Goal: Task Accomplishment & Management: Complete application form

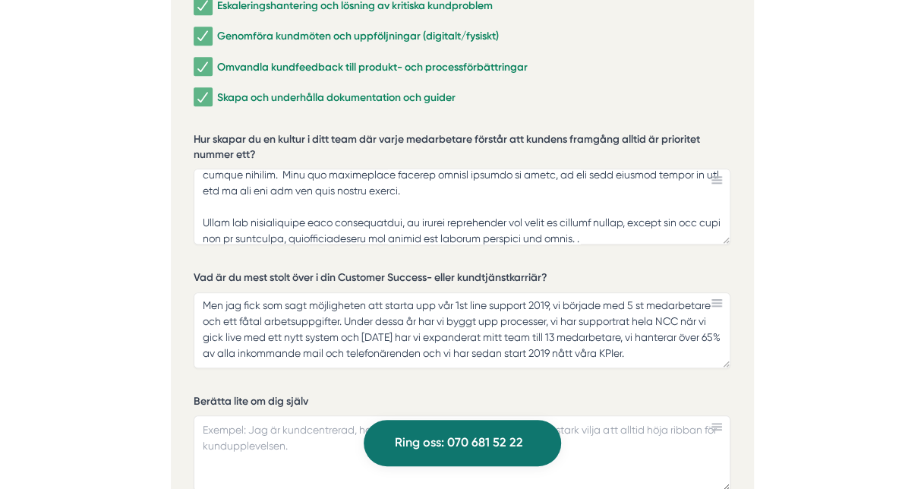
scroll to position [81, 0]
click at [417, 304] on textarea "Jag fick möjligheten att stara upp vår 1st line support inom NCC Business Servi…" at bounding box center [462, 330] width 537 height 76
click at [514, 302] on textarea "Jag fick möjligheten att stara upp vår 1st line support inom NCC Business Servi…" at bounding box center [462, 330] width 537 height 76
click at [444, 302] on textarea "Jag fick möjligheten att stara upp vår 1st line support inom NCC Business Servi…" at bounding box center [462, 330] width 537 height 76
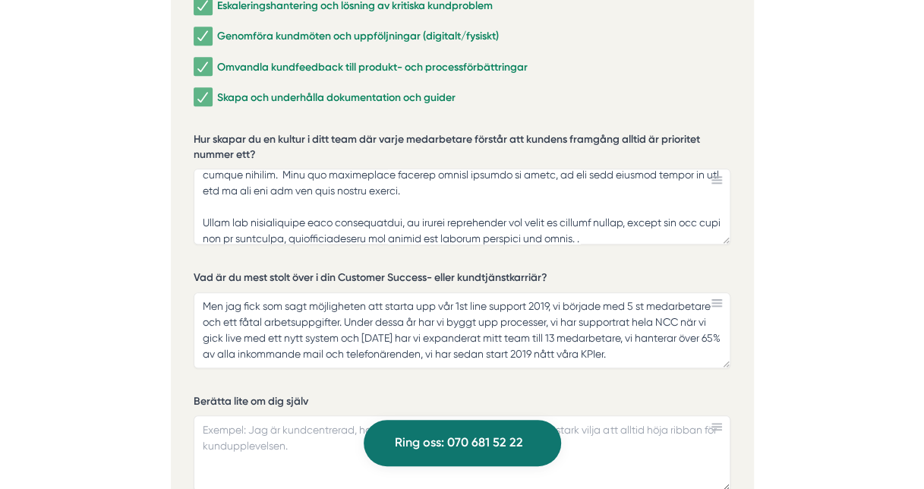
click at [418, 330] on textarea "Jag fick möjligheten att stara upp vår 1st line support inom NCC Business Servi…" at bounding box center [462, 330] width 537 height 76
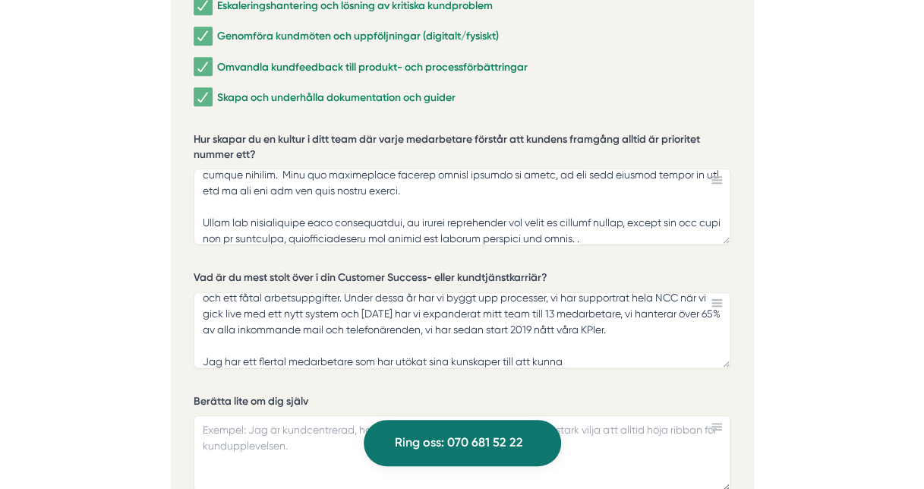
scroll to position [96, 0]
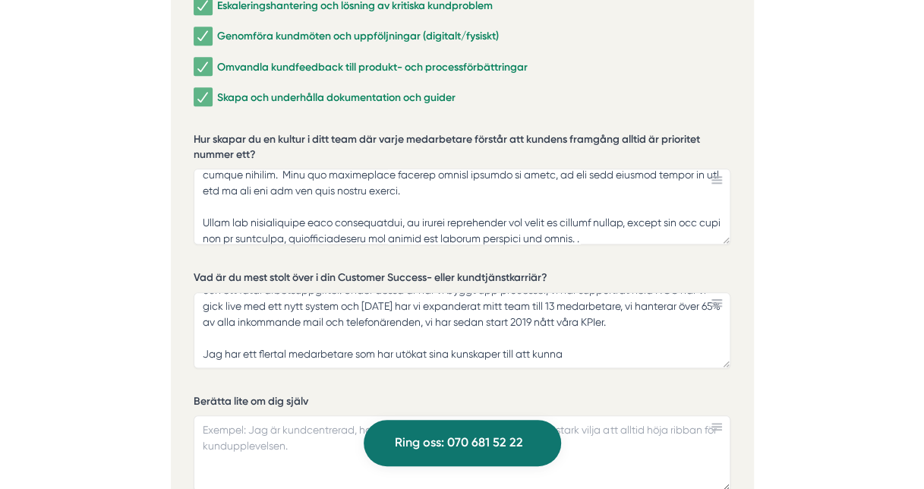
drag, startPoint x: 422, startPoint y: 325, endPoint x: 510, endPoint y: 317, distance: 87.7
click at [510, 317] on textarea "Jag fick möjligheten att stara upp vår 1st line support inom NCC Business Servi…" at bounding box center [462, 330] width 537 height 76
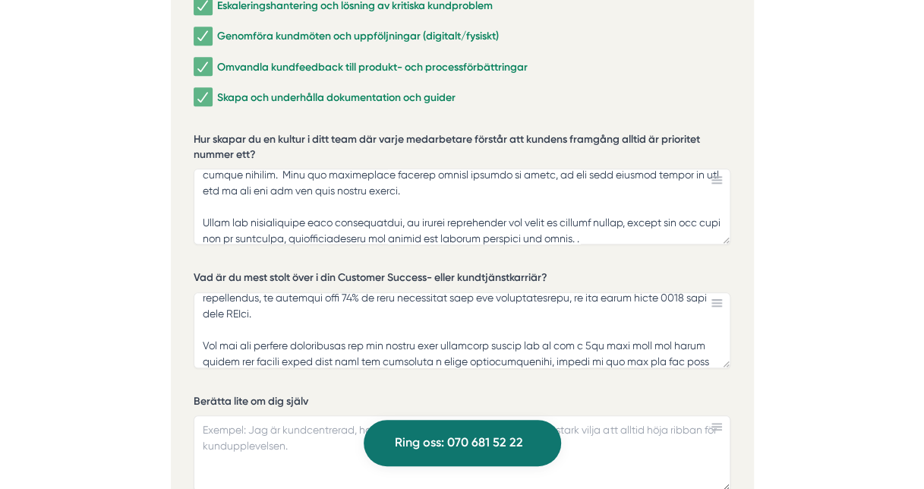
scroll to position [94, 0]
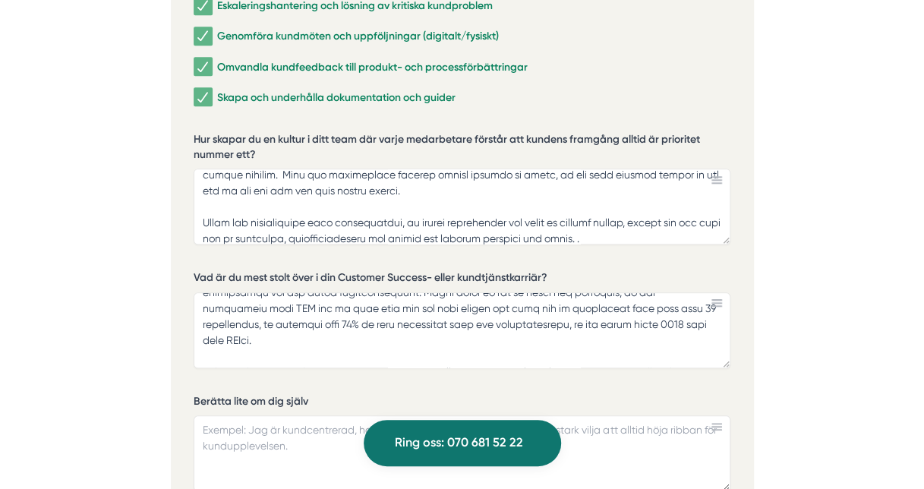
click at [290, 292] on textarea "Vad är du mest stolt över i din Customer Success- eller kundtjänstkarriär?" at bounding box center [462, 330] width 537 height 76
click at [317, 292] on textarea "Vad är du mest stolt över i din Customer Success- eller kundtjänstkarriär?" at bounding box center [462, 330] width 537 height 76
click at [575, 292] on textarea "Vad är du mest stolt över i din Customer Success- eller kundtjänstkarriär?" at bounding box center [462, 330] width 537 height 76
click at [349, 292] on textarea "Vad är du mest stolt över i din Customer Success- eller kundtjänstkarriär?" at bounding box center [462, 330] width 537 height 76
click at [676, 292] on textarea "Vad är du mest stolt över i din Customer Success- eller kundtjänstkarriär?" at bounding box center [462, 330] width 537 height 76
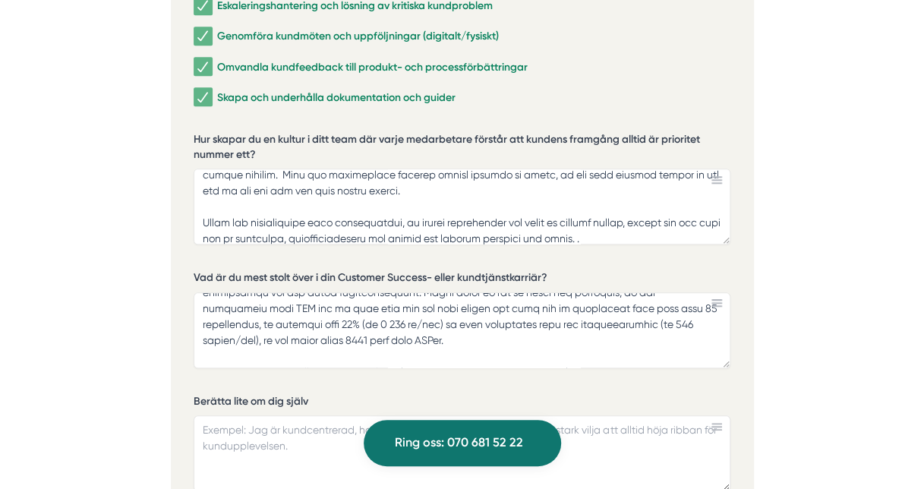
click at [396, 303] on textarea "Vad är du mest stolt över i din Customer Success- eller kundtjänstkarriär?" at bounding box center [462, 330] width 537 height 76
click at [712, 292] on textarea "Vad är du mest stolt över i din Customer Success- eller kundtjänstkarriär?" at bounding box center [462, 330] width 537 height 76
click at [421, 306] on textarea "Vad är du mest stolt över i din Customer Success- eller kundtjänstkarriär?" at bounding box center [462, 330] width 537 height 76
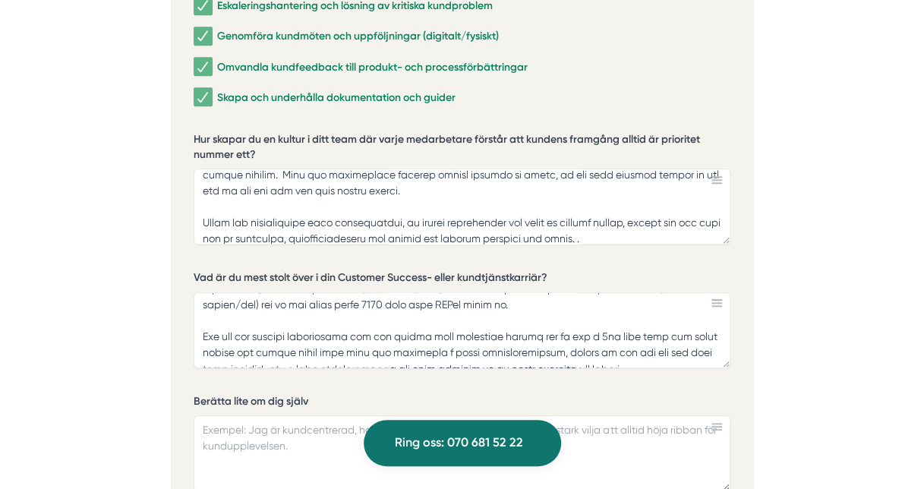
scroll to position [144, 0]
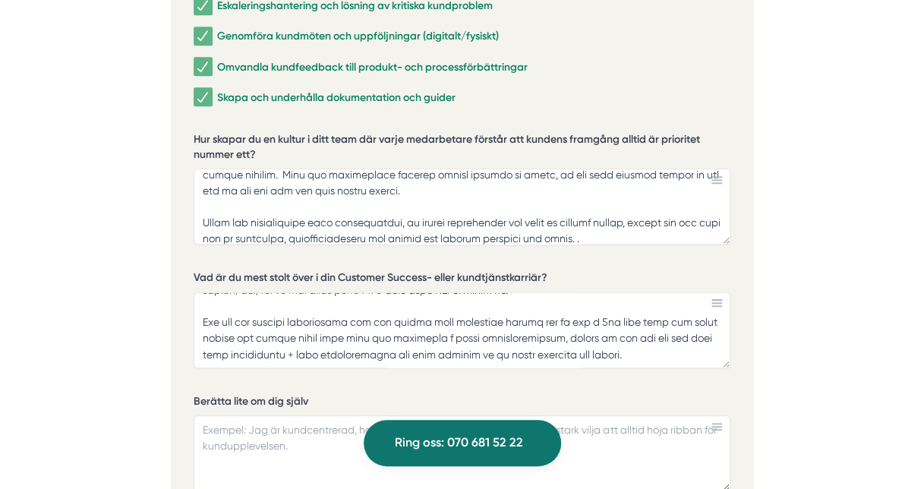
click at [658, 318] on textarea "Vad är du mest stolt över i din Customer Success- eller kundtjänstkarriär?" at bounding box center [462, 330] width 537 height 76
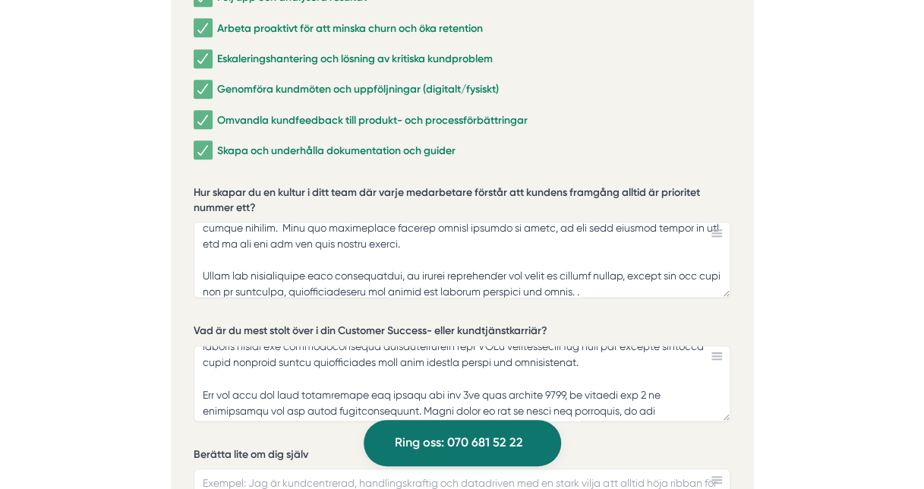
scroll to position [59, 0]
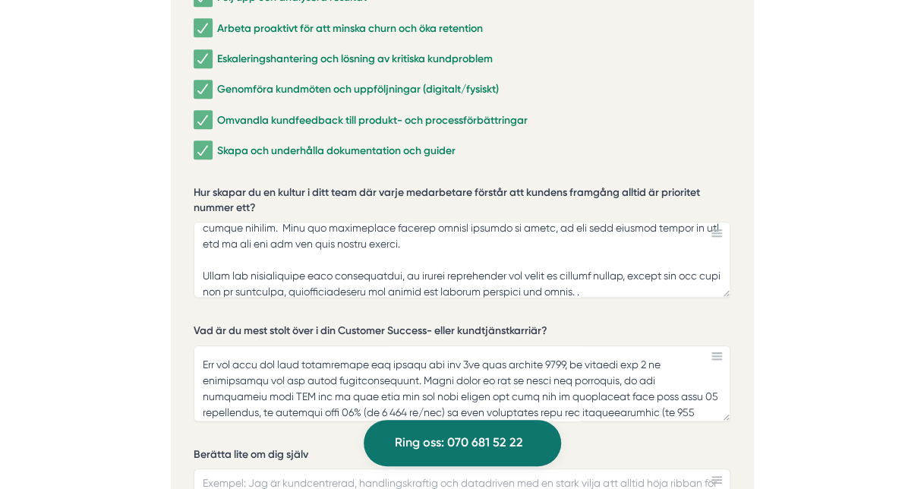
click at [622, 348] on textarea "Vad är du mest stolt över i din Customer Success- eller kundtjänstkarriär?" at bounding box center [462, 384] width 537 height 76
click at [600, 359] on textarea "Vad är du mest stolt över i din Customer Success- eller kundtjänstkarriär?" at bounding box center [462, 384] width 537 height 76
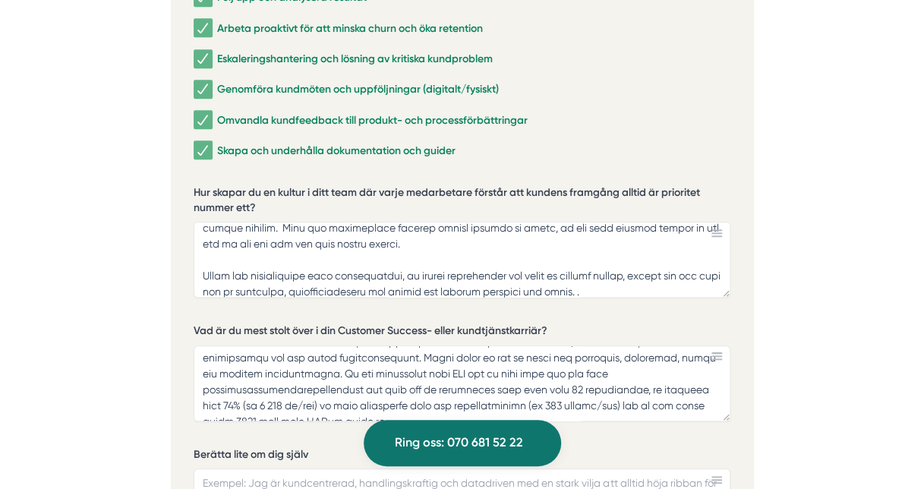
scroll to position [90, 0]
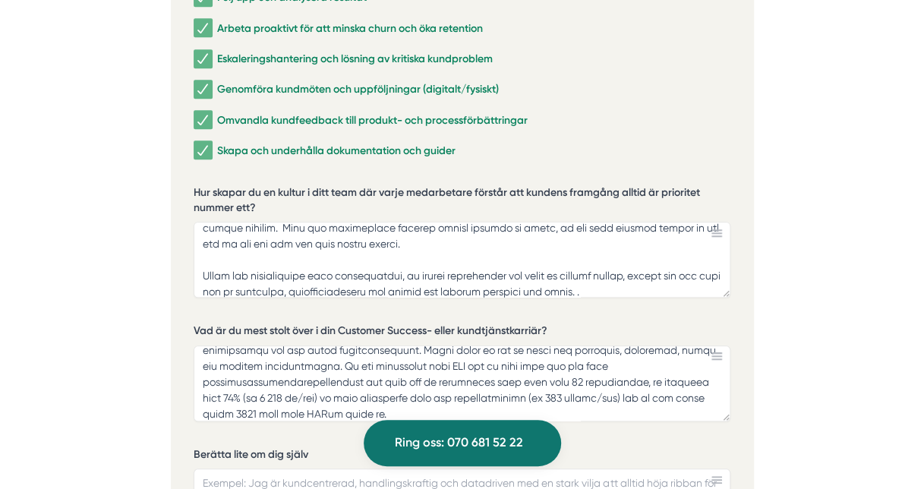
drag, startPoint x: 270, startPoint y: 363, endPoint x: 243, endPoint y: 362, distance: 27.4
click at [243, 362] on textarea "Vad är du mest stolt över i din Customer Success- eller kundtjänstkarriär?" at bounding box center [462, 384] width 537 height 76
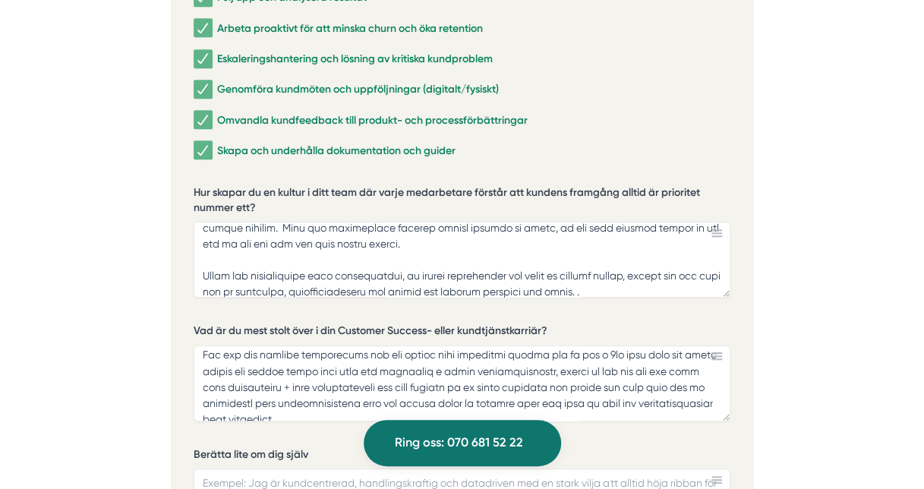
scroll to position [193, 0]
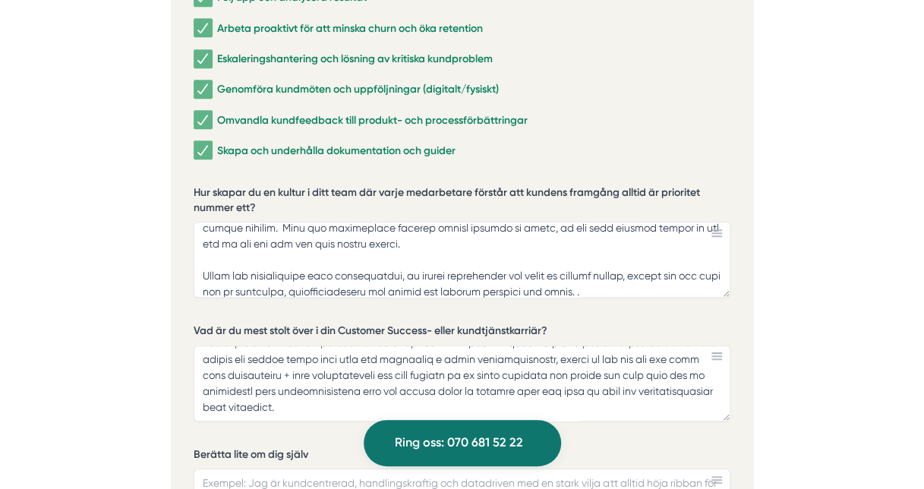
click at [402, 363] on textarea "Vad är du mest stolt över i din Customer Success- eller kundtjänstkarriär?" at bounding box center [462, 384] width 537 height 76
click at [372, 367] on textarea "Vad är du mest stolt över i din Customer Success- eller kundtjänstkarriär?" at bounding box center [462, 384] width 537 height 76
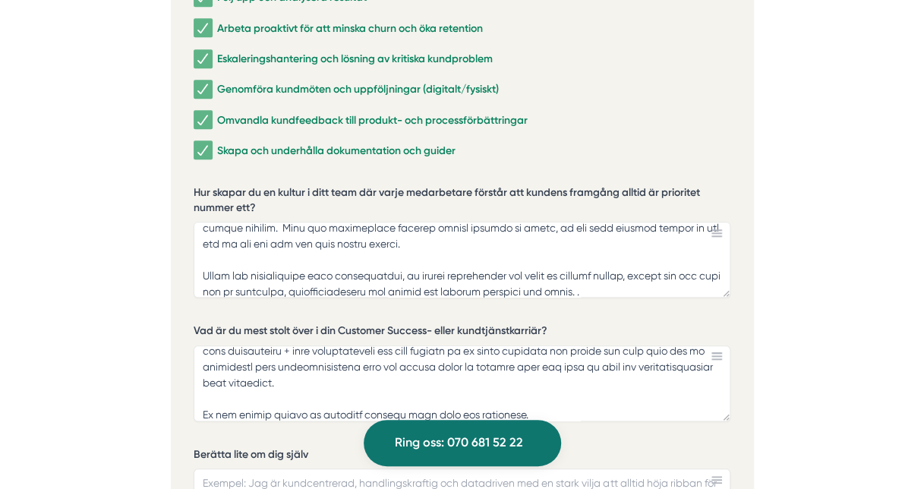
click at [381, 377] on textarea "Vad är du mest stolt över i din Customer Success- eller kundtjänstkarriär?" at bounding box center [462, 384] width 537 height 76
click at [510, 375] on textarea "Vad är du mest stolt över i din Customer Success- eller kundtjänstkarriär?" at bounding box center [462, 384] width 537 height 76
type textarea "Lor ipsu dolorsitame con adipi eli sed 9do eius tempori utla ETD Magnaali Enima…"
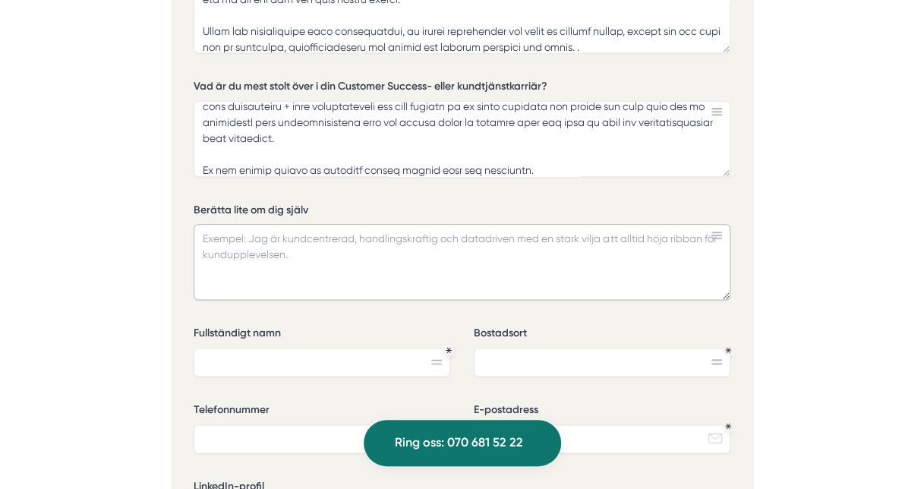
scroll to position [3509, 0]
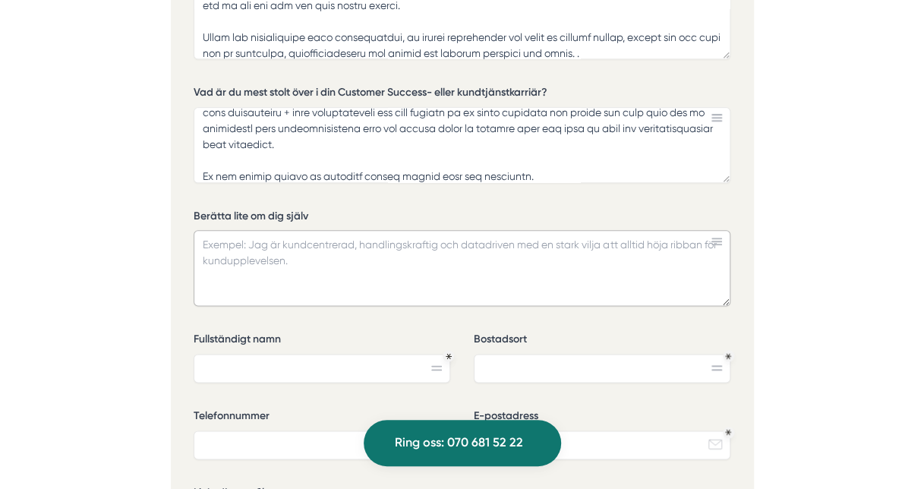
click at [344, 230] on textarea "Berätta lite om dig själv" at bounding box center [462, 268] width 537 height 76
type textarea "Jag är otroligt service-minded, har sedan mitt första jobb vid 14 arbetat med m…"
drag, startPoint x: 247, startPoint y: 230, endPoint x: 183, endPoint y: 204, distance: 69.1
click at [183, 204] on div "Ansök via formuläret nedan Vi har som krav att du har tidigare erfarenhet av li…" at bounding box center [462, 97] width 583 height 1142
paste textarea "Jag har en inkluderande, transparent och målinriktad ledarskapsstil. För mig är…"
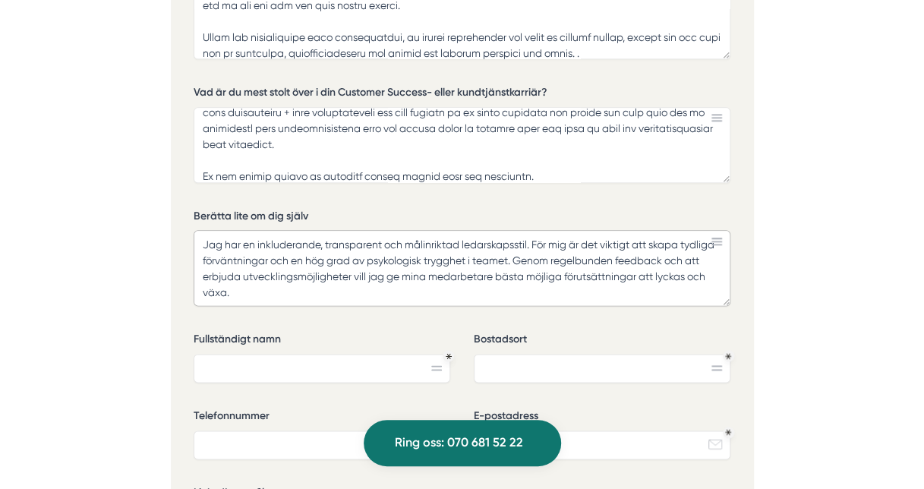
scroll to position [73, 0]
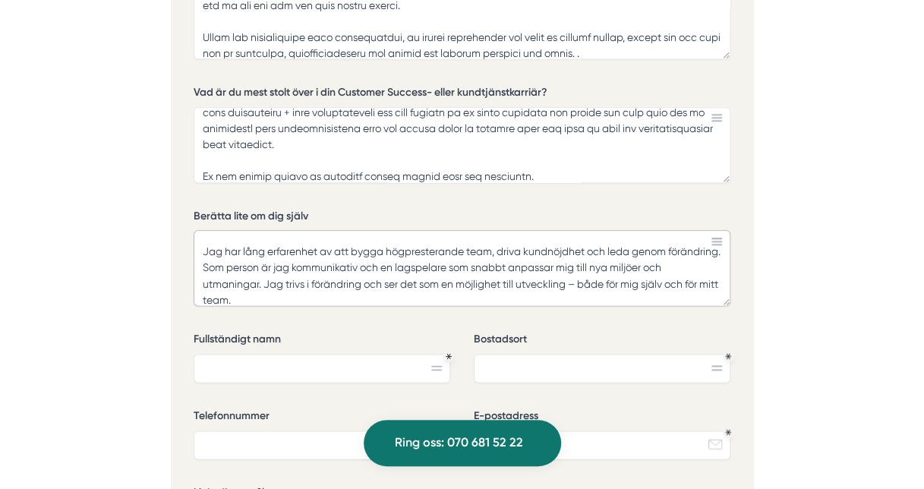
click at [202, 230] on textarea "Jag har en inkluderande, transparent och målinriktad ledarskapsstil. För mig är…" at bounding box center [462, 268] width 537 height 76
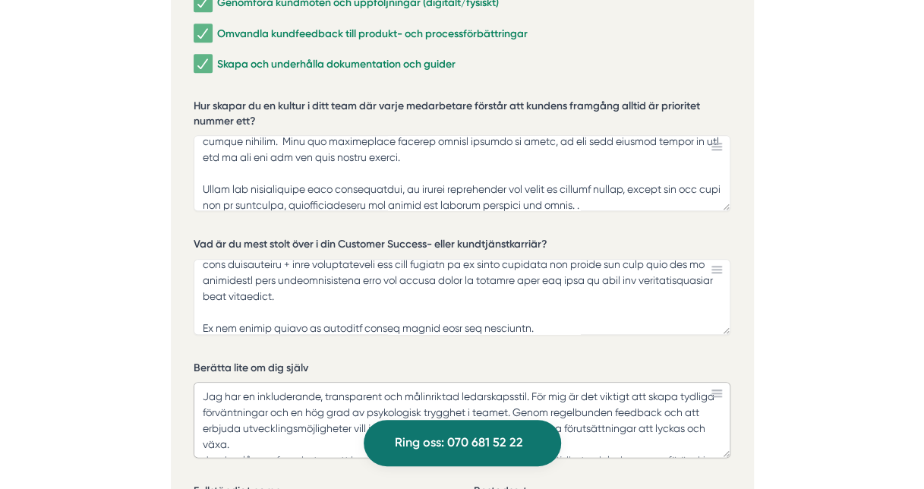
scroll to position [65, 0]
click at [315, 410] on textarea "Jag har en inkluderande, transparent och målinriktad ledarskapsstil. För mig är…" at bounding box center [462, 420] width 537 height 76
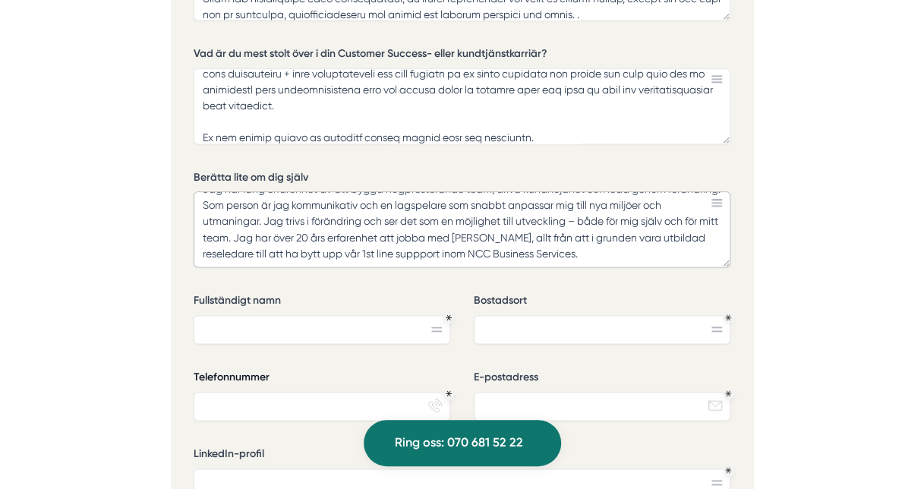
scroll to position [3585, 0]
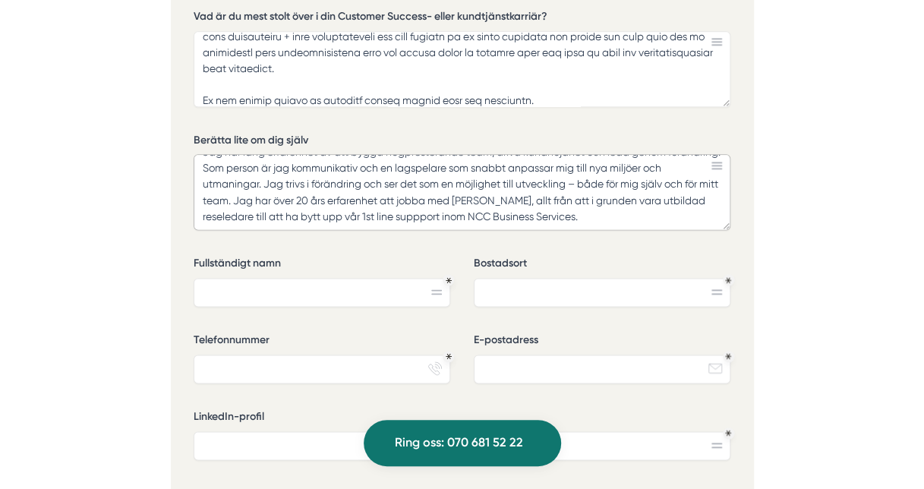
type textarea "Jag har en inkluderande, transparent och målinriktad ledarskapsstil. För mig är…"
click at [245, 278] on input "Fullständigt namn" at bounding box center [322, 292] width 257 height 29
type input "h"
type input "[PERSON_NAME]"
type input "Solna"
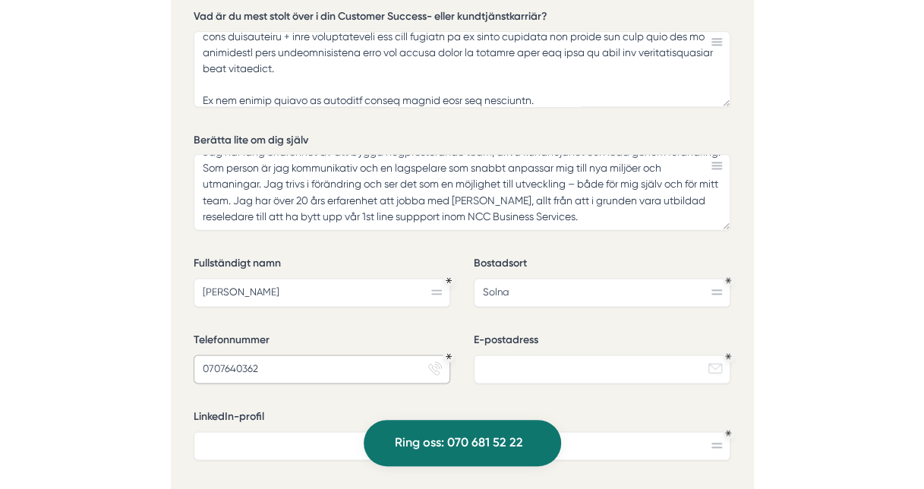
type input "0707640362"
type input "[PERSON_NAME][EMAIL_ADDRESS][DOMAIN_NAME]"
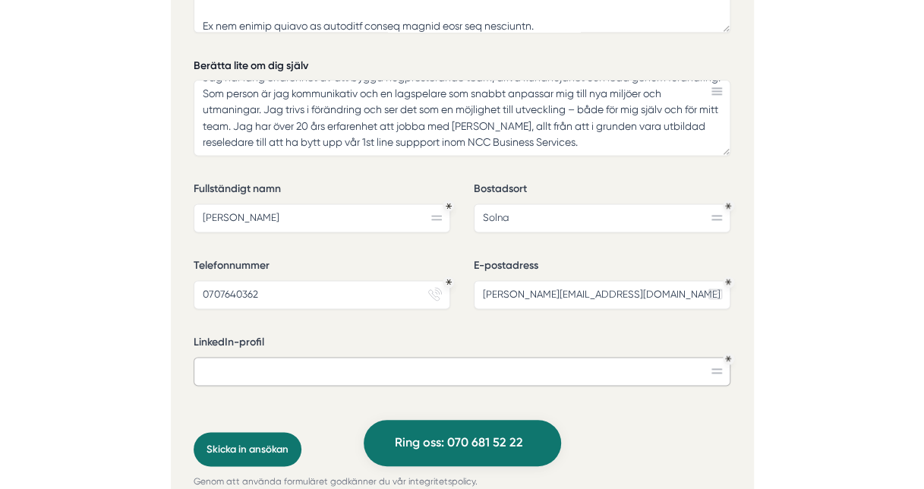
scroll to position [3661, 0]
click at [266, 355] on input "LinkedIn-profil" at bounding box center [462, 369] width 537 height 29
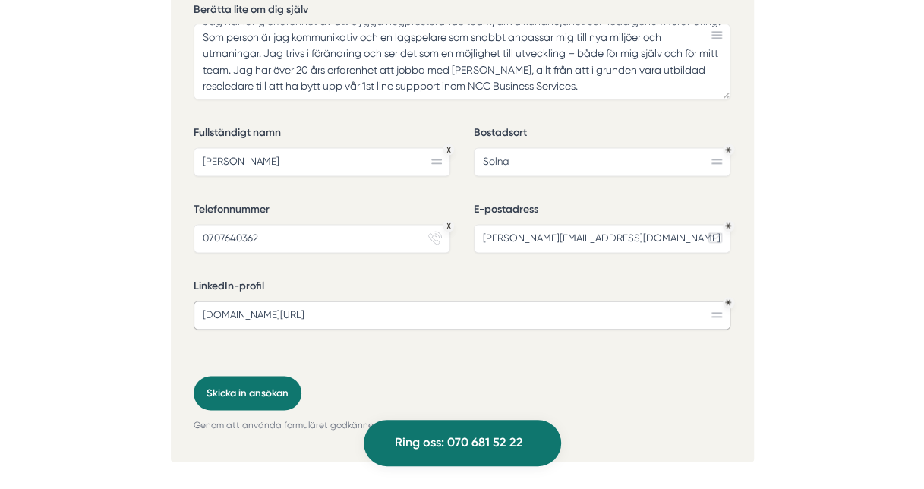
scroll to position [3873, 0]
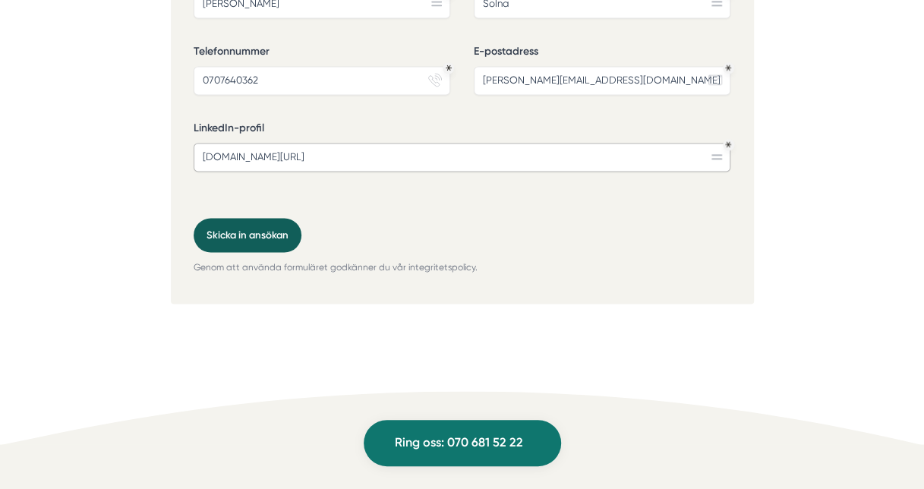
type input "[DOMAIN_NAME][URL]"
click at [248, 218] on button "Skicka in ansökan" at bounding box center [248, 235] width 108 height 34
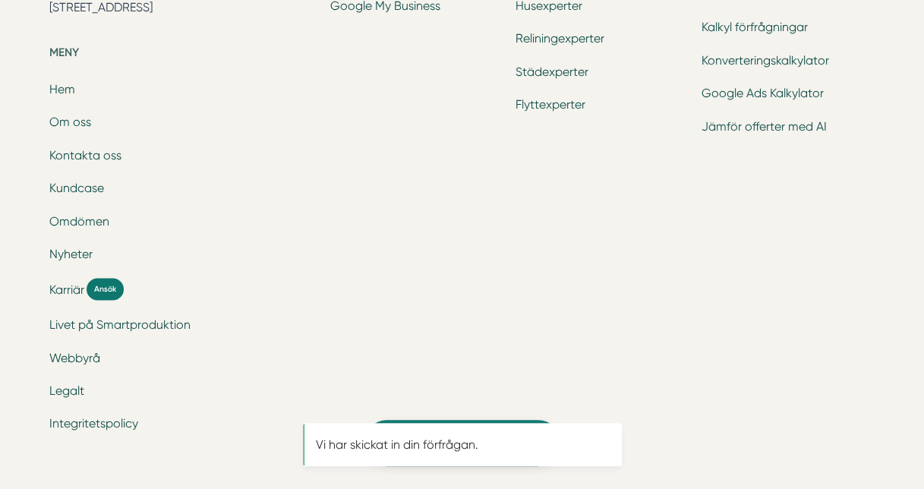
scroll to position [0, 0]
